Goal: Task Accomplishment & Management: Manage account settings

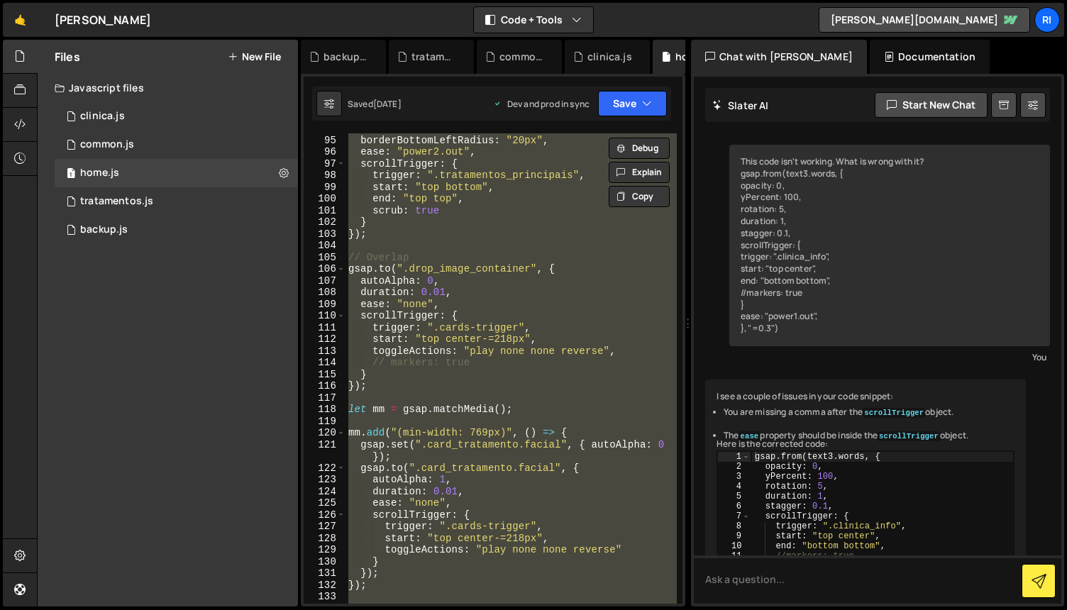
scroll to position [12641, 0]
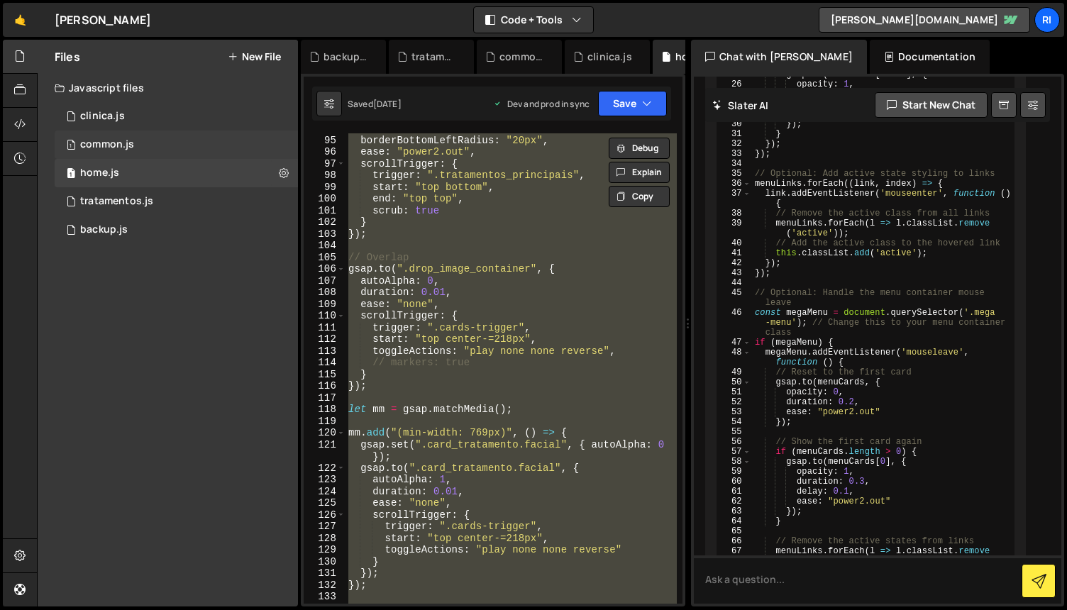
click at [165, 147] on div "1 common.js 0" at bounding box center [176, 145] width 243 height 28
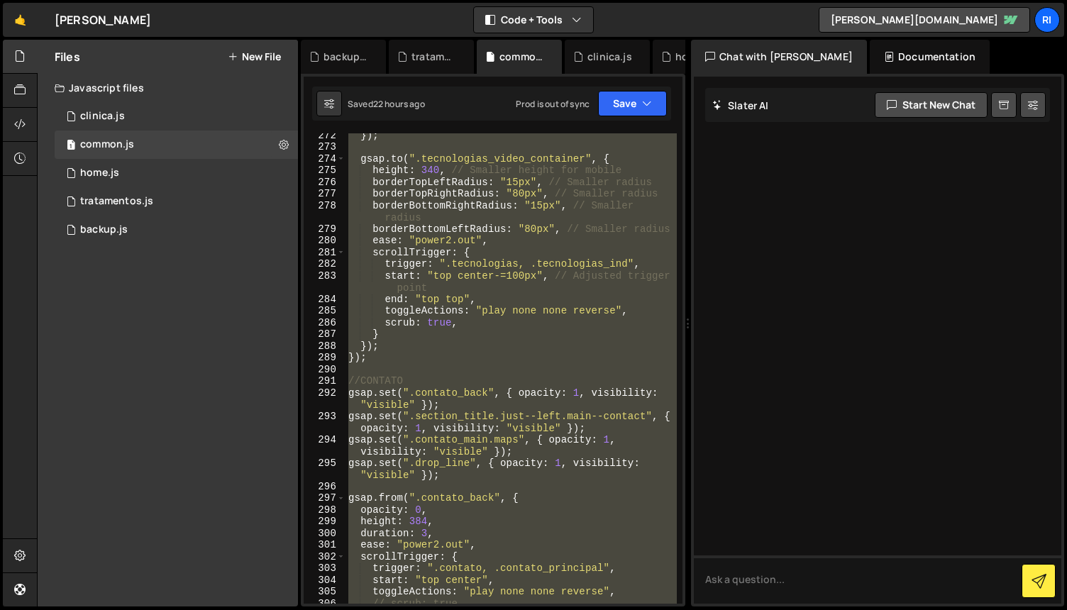
scroll to position [0, 0]
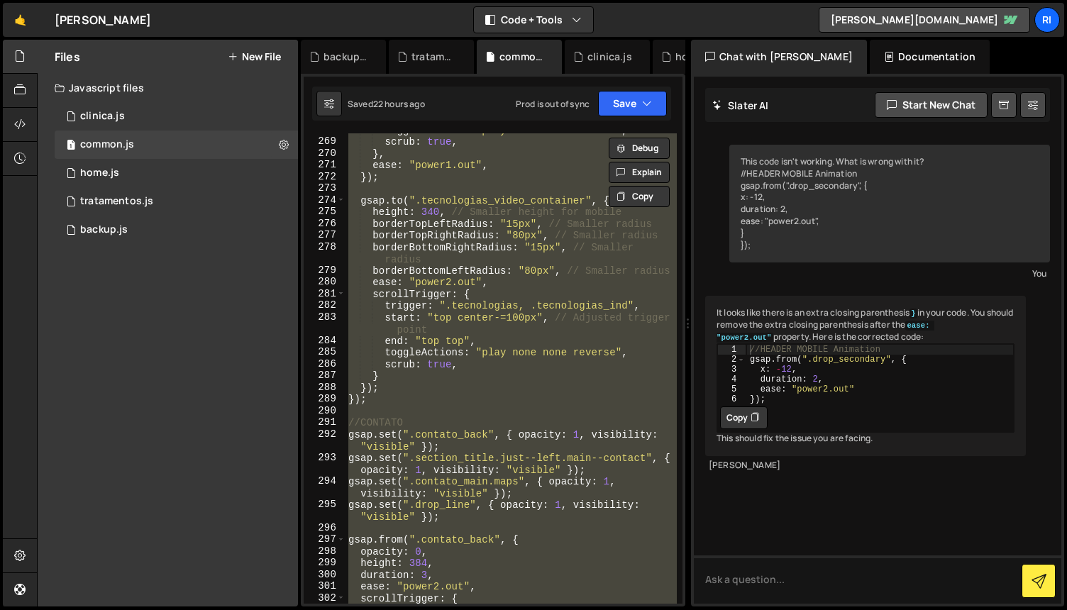
click at [526, 366] on div "toggleActions : "play none none reverse" , scrub : true , } , ease : "power1.ou…" at bounding box center [511, 368] width 331 height 471
type textarea "scrub: true,"
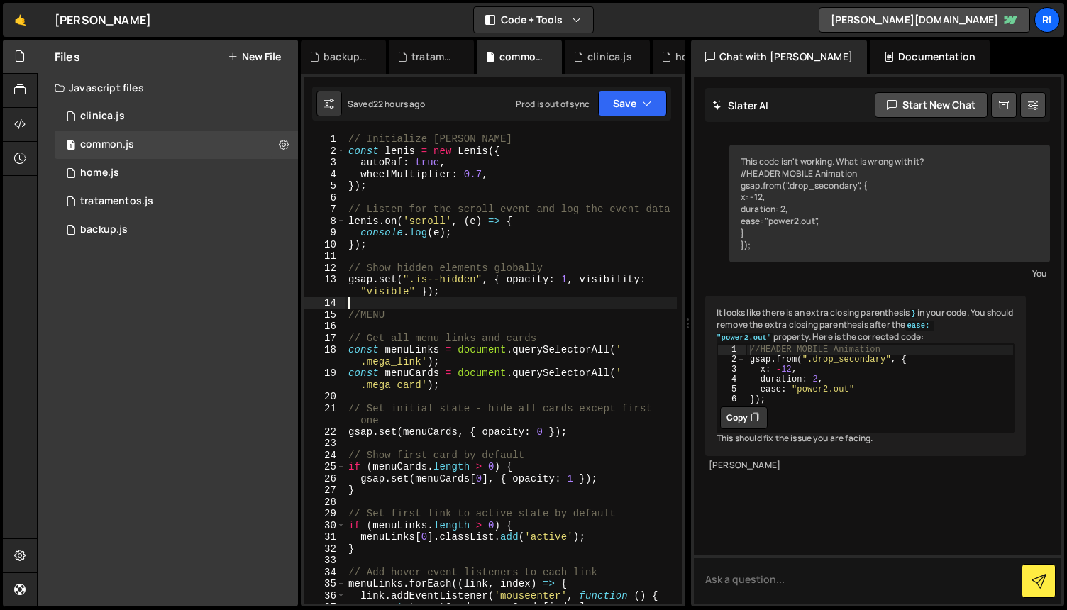
click at [517, 307] on div "// Initialize [PERSON_NAME] const [PERSON_NAME] = new [PERSON_NAME] ({ autoRaf …" at bounding box center [511, 380] width 331 height 494
type textarea "requestAnimationFrame(raf);"
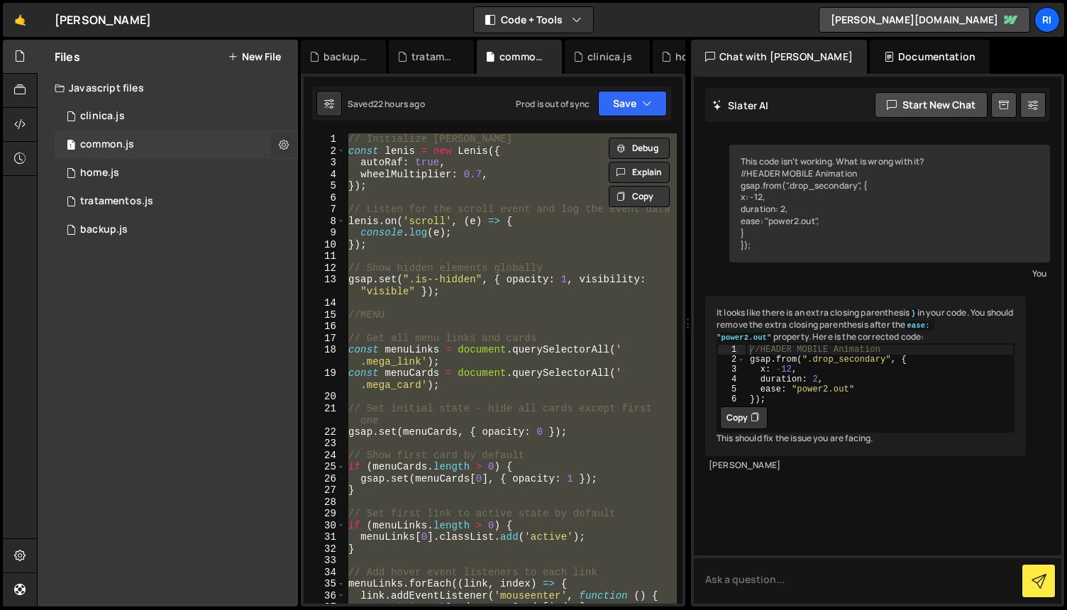
click at [292, 138] on button at bounding box center [284, 145] width 26 height 26
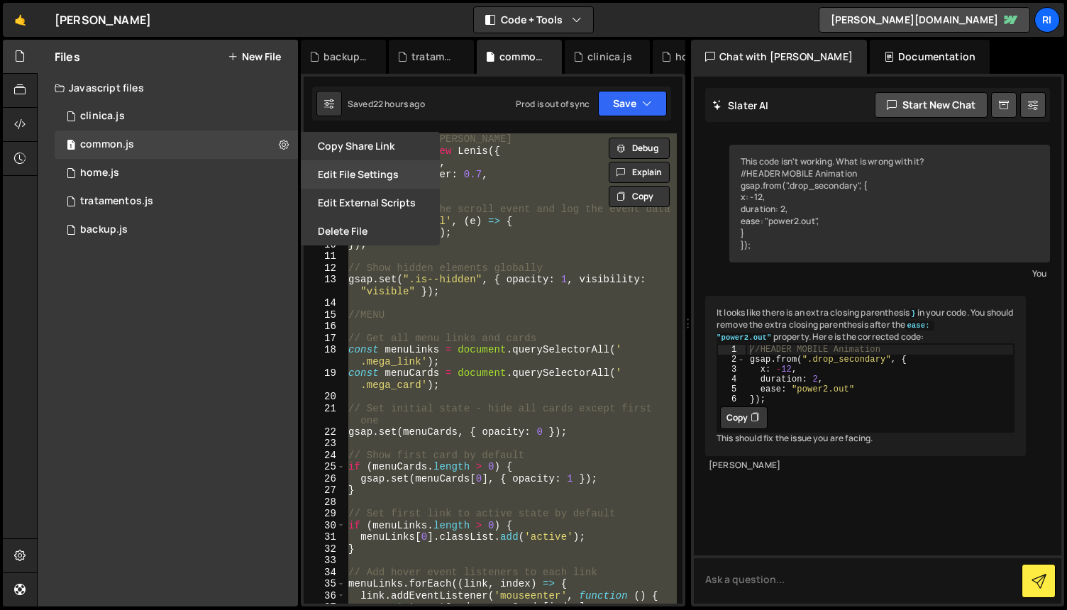
click at [368, 178] on button "Edit File Settings" at bounding box center [370, 174] width 139 height 28
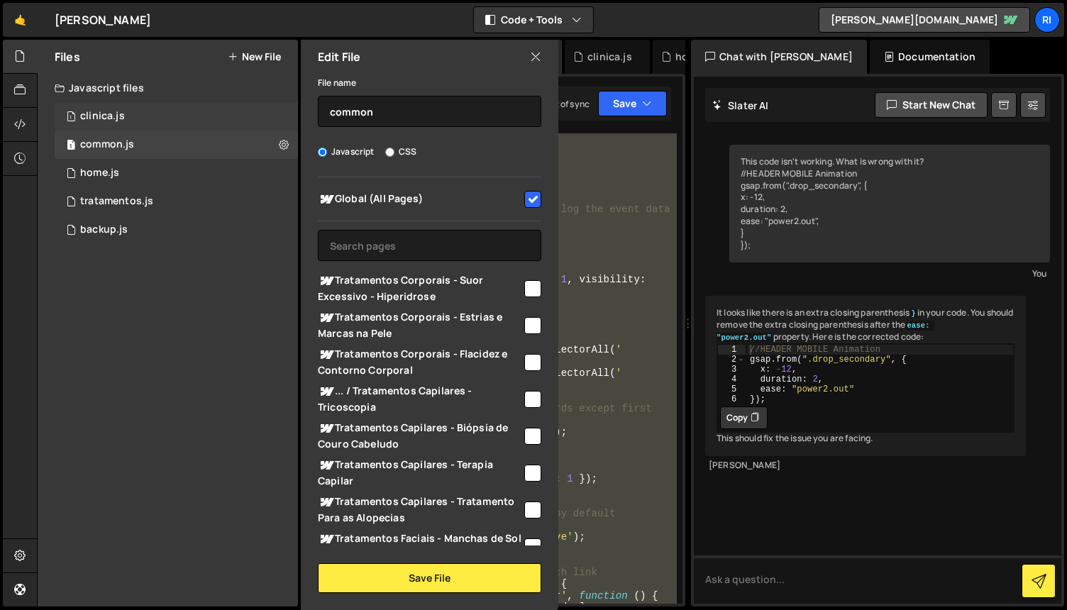
click at [208, 117] on div "1 clinica.js 0" at bounding box center [176, 116] width 243 height 28
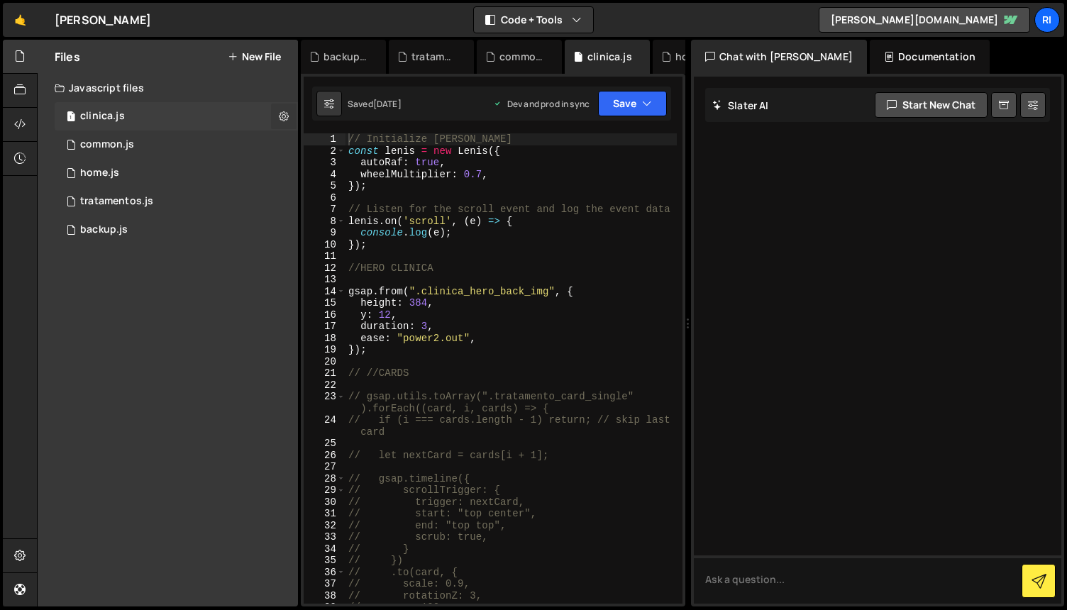
click at [282, 116] on icon at bounding box center [284, 115] width 10 height 13
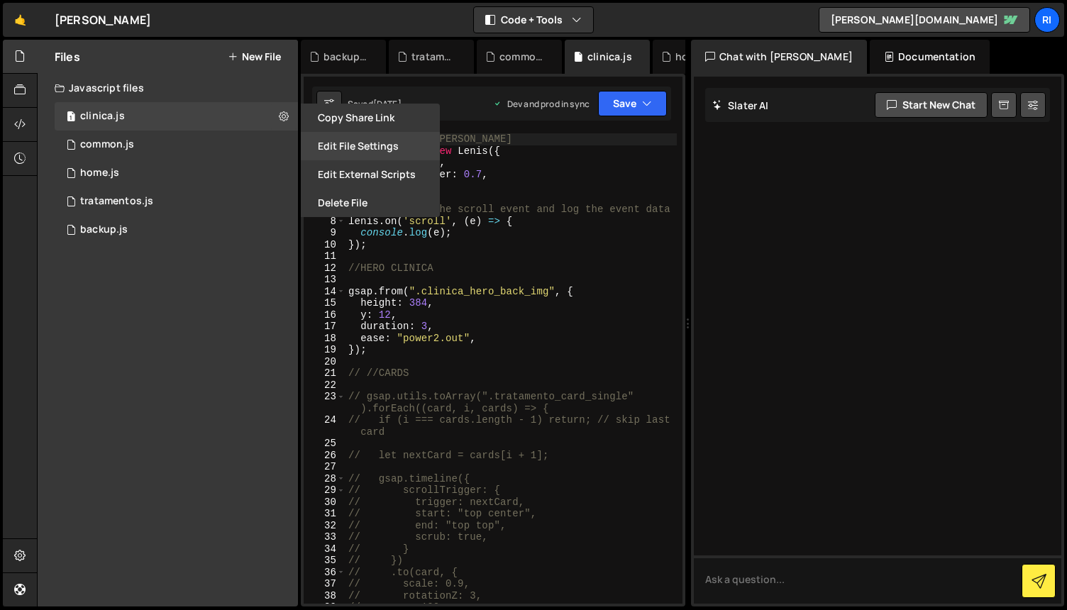
click at [352, 145] on button "Edit File Settings" at bounding box center [370, 146] width 139 height 28
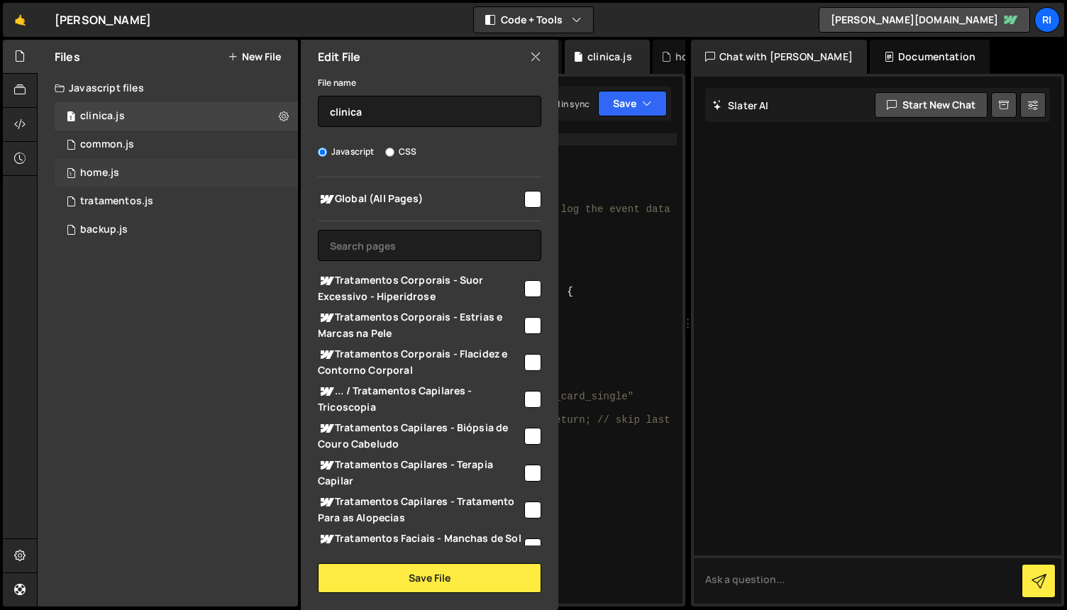
click at [201, 176] on div "1 home.js 0" at bounding box center [176, 173] width 243 height 28
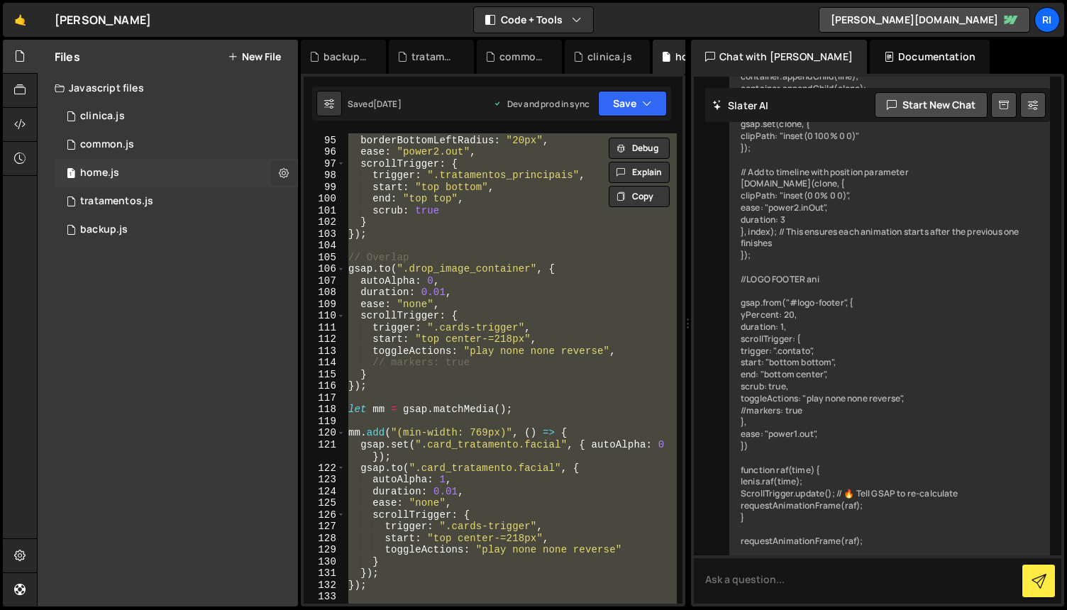
scroll to position [12641, 0]
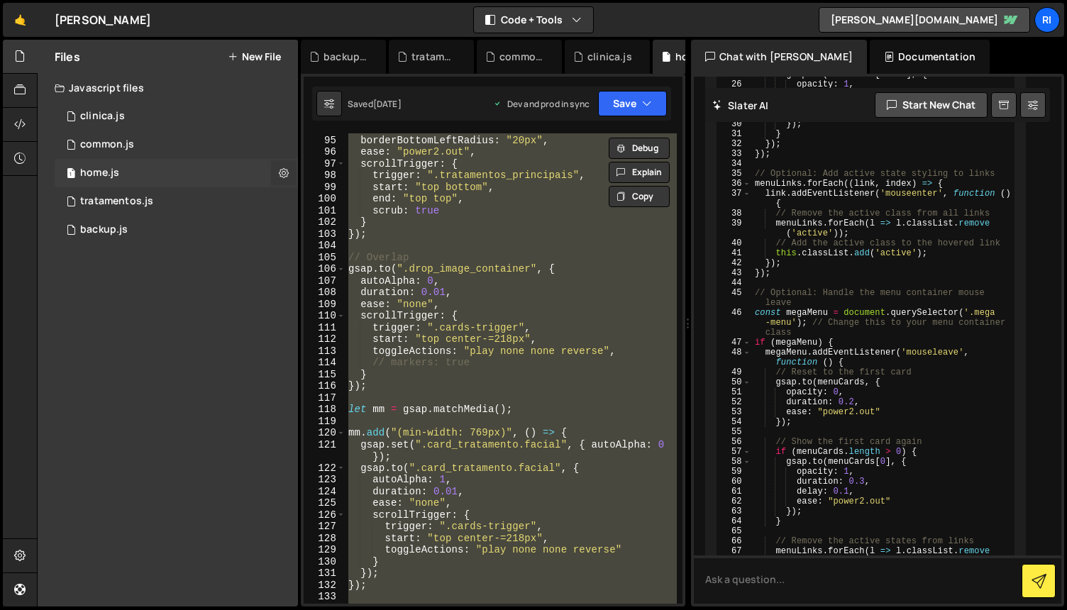
click at [291, 174] on button at bounding box center [284, 173] width 26 height 26
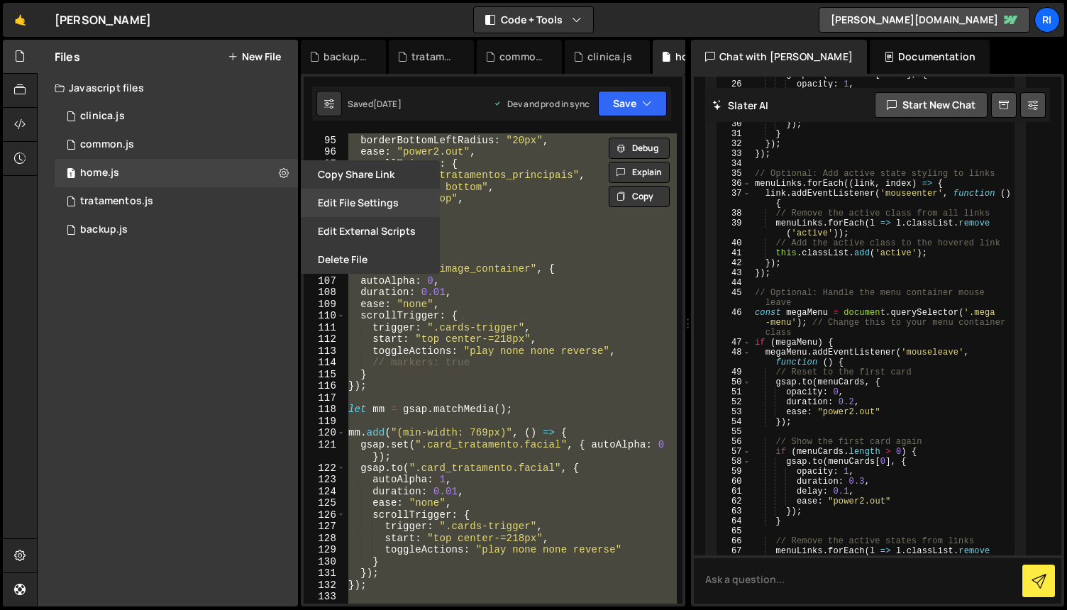
click at [361, 207] on button "Edit File Settings" at bounding box center [370, 203] width 139 height 28
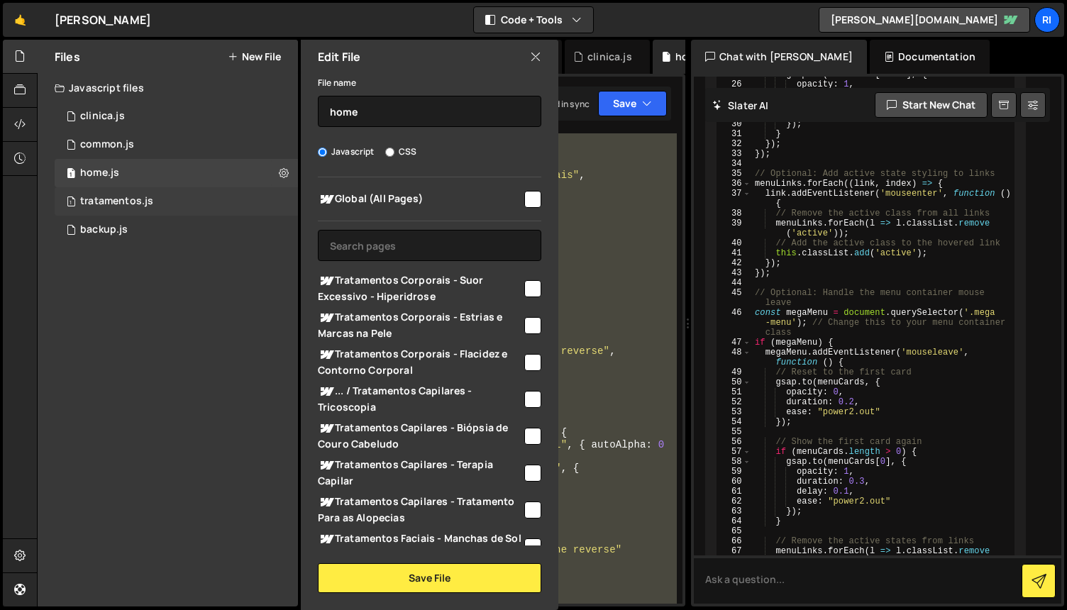
click at [197, 205] on div "1 tratamentos.js 0" at bounding box center [176, 201] width 243 height 28
checkbox input "false"
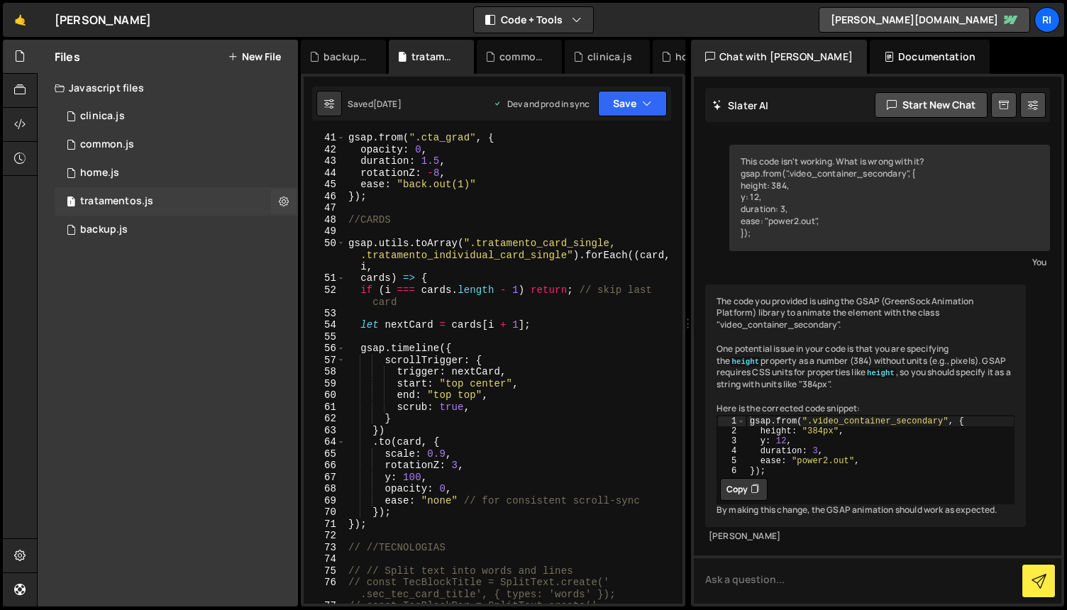
scroll to position [28, 0]
click at [281, 204] on icon at bounding box center [284, 200] width 10 height 13
type input "tratamentos"
radio input "true"
checkbox input "true"
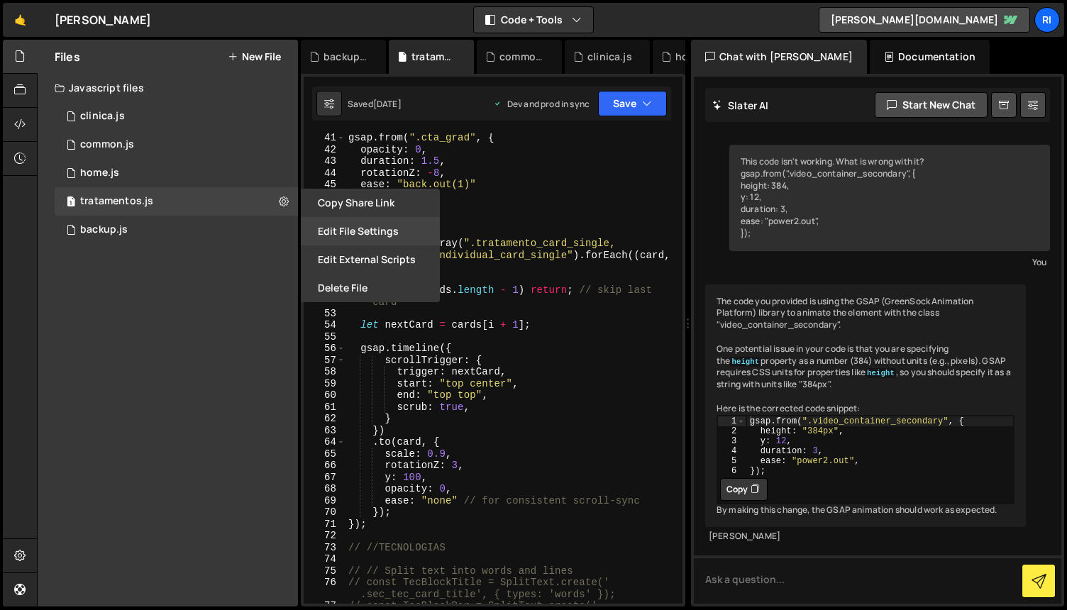
click at [354, 231] on button "Edit File Settings" at bounding box center [370, 231] width 139 height 28
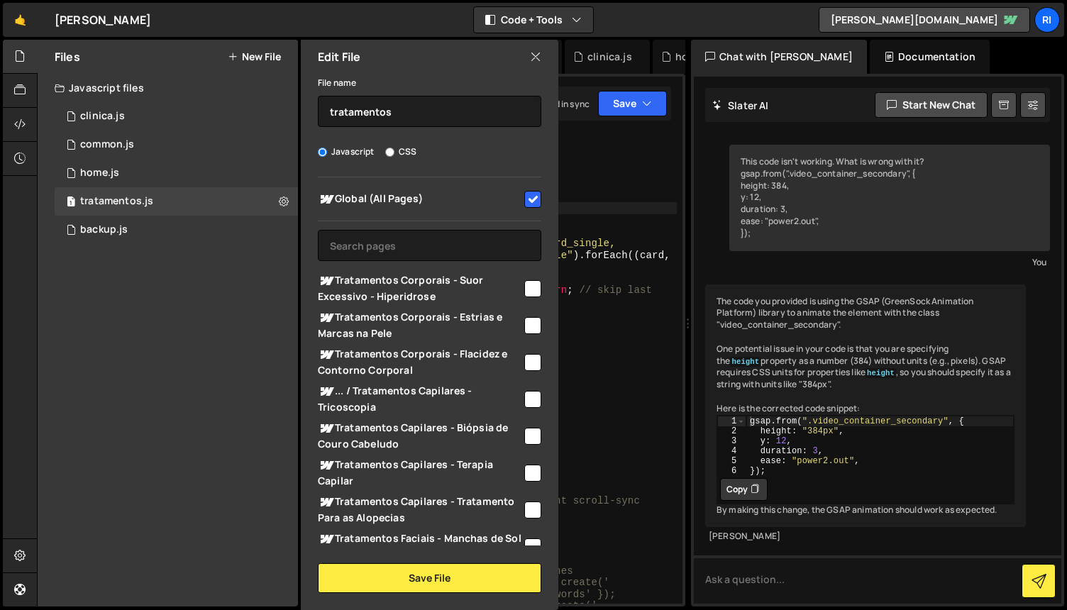
click at [632, 209] on div "gsap . from ( ".cta_grad" , { opacity : 0 , duration : 1.5 , rotationZ : - 8 , …" at bounding box center [511, 385] width 331 height 506
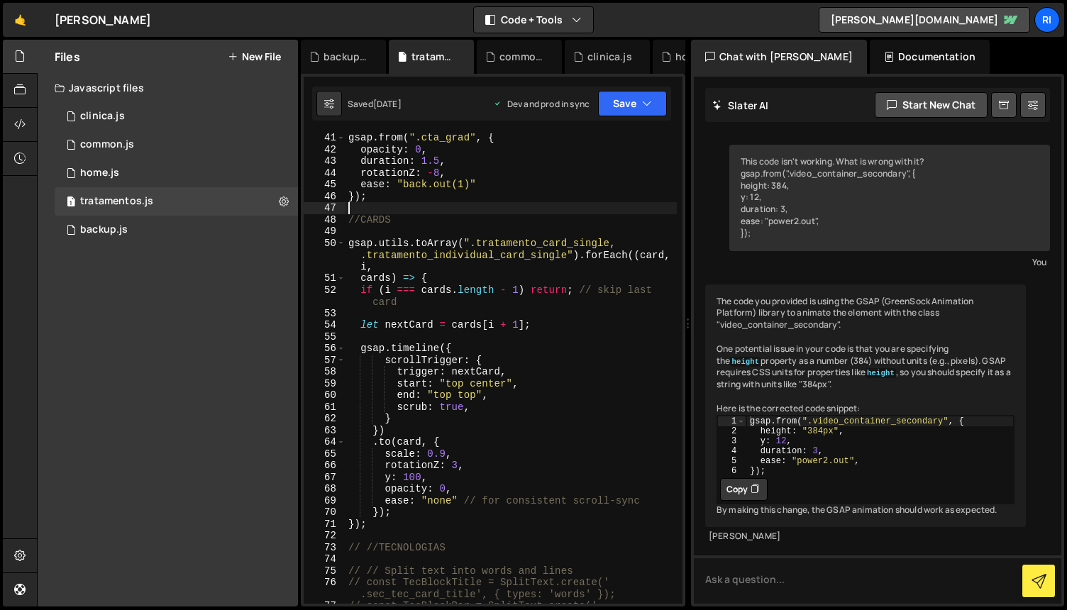
click at [599, 229] on div "gsap . from ( ".cta_grad" , { opacity : 0 , duration : 1.5 , rotationZ : - 8 , …" at bounding box center [511, 385] width 331 height 506
type textarea "requestAnimationFrame(raf);"
